Goal: Find specific page/section: Find specific page/section

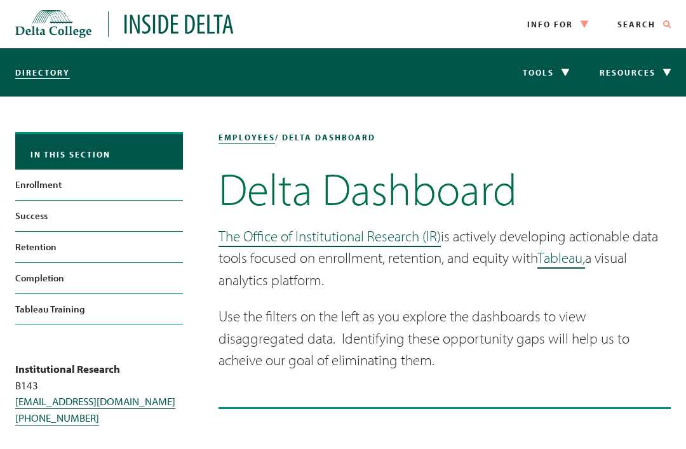
click at [41, 220] on link "Success" at bounding box center [99, 216] width 168 height 30
click at [35, 244] on link "Retention" at bounding box center [99, 247] width 168 height 30
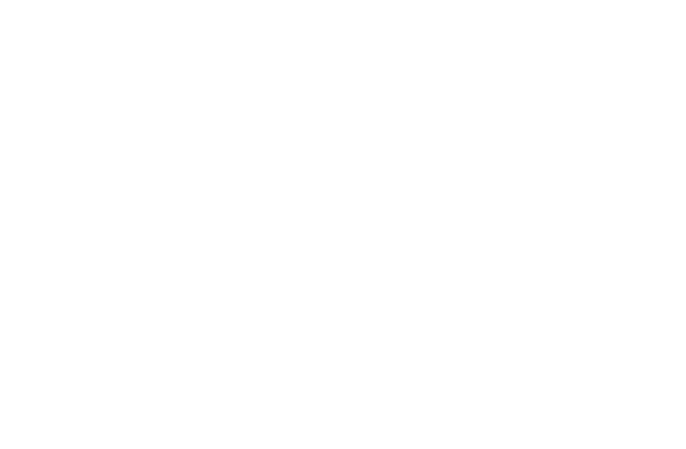
scroll to position [787, 107]
click at [63, 244] on div "In this section Enrollment Success Retention Completion Tableau Training employ…" at bounding box center [235, 251] width 655 height 1883
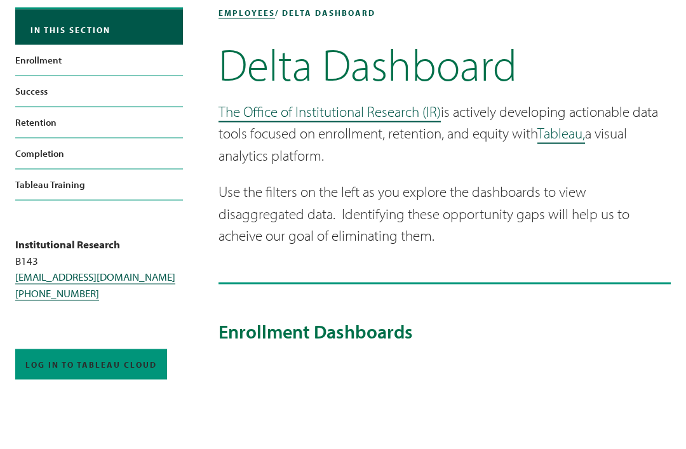
scroll to position [110, 0]
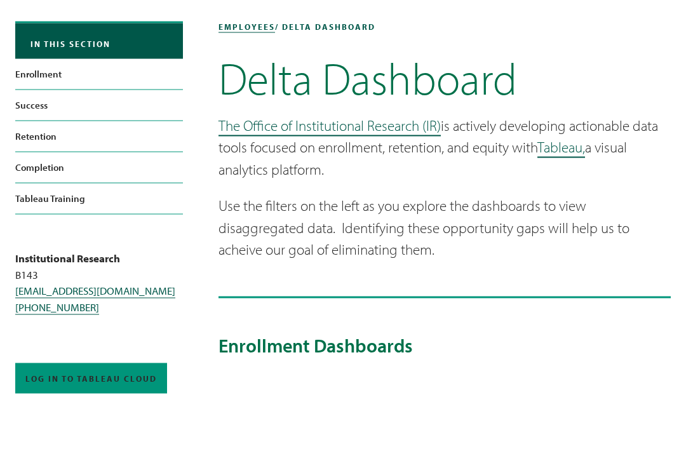
click at [39, 103] on link "Success" at bounding box center [99, 105] width 168 height 30
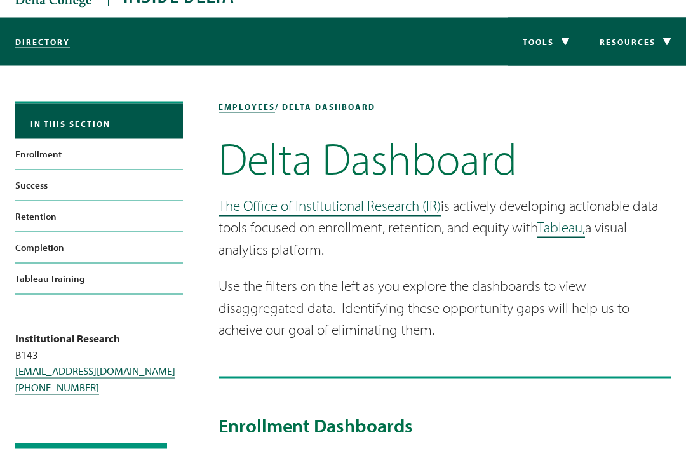
scroll to position [31, 0]
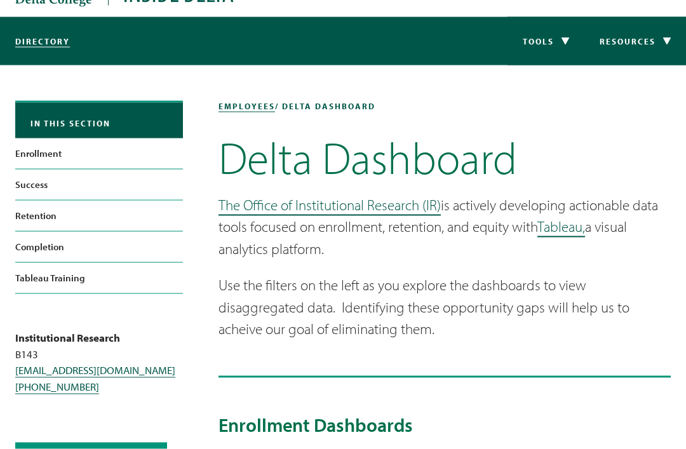
click at [142, 179] on link "Success" at bounding box center [99, 185] width 168 height 30
